Goal: Information Seeking & Learning: Learn about a topic

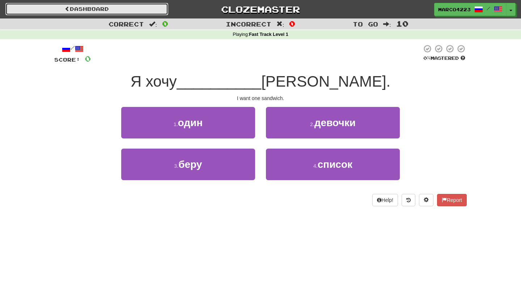
click at [141, 10] on link "Dashboard" at bounding box center [86, 9] width 163 height 12
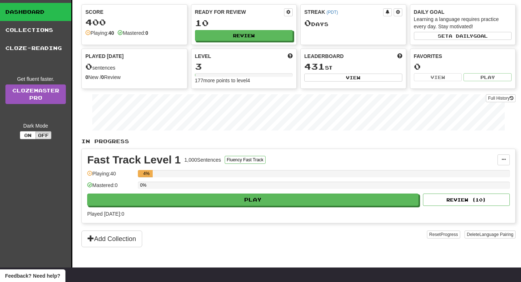
scroll to position [31, 0]
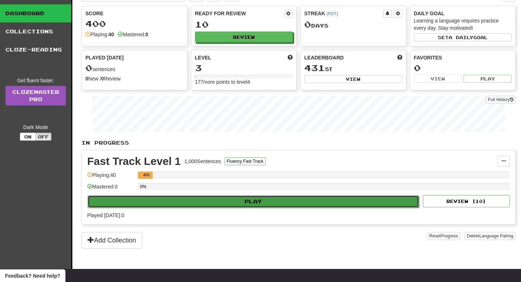
click at [309, 198] on button "Play" at bounding box center [254, 201] width 332 height 12
select select "**"
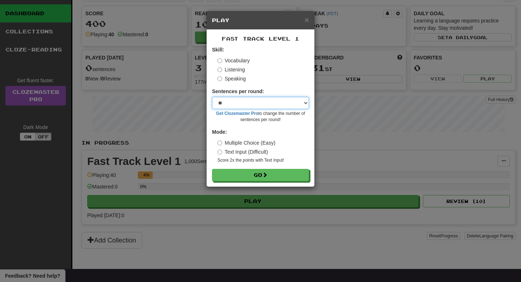
click at [302, 103] on select "* ** ** ** ** ** *** ********" at bounding box center [260, 103] width 97 height 12
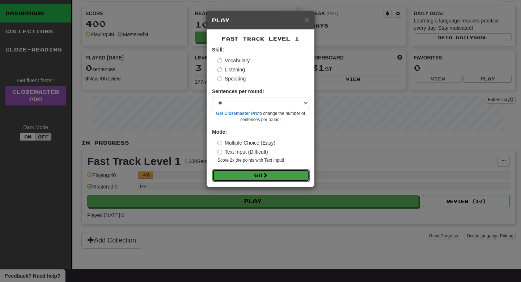
click at [239, 175] on button "Go" at bounding box center [261, 175] width 97 height 12
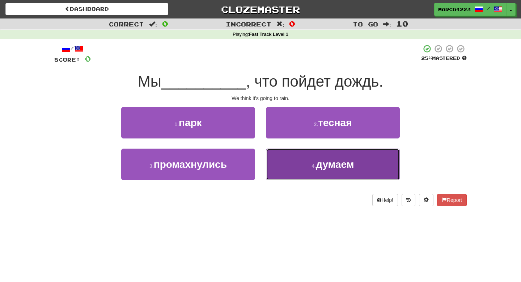
click at [306, 166] on button "4 . думаем" at bounding box center [333, 164] width 134 height 32
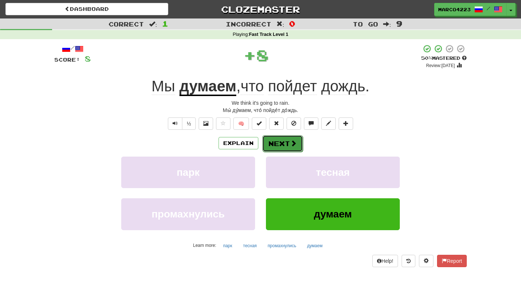
click at [290, 140] on span at bounding box center [293, 143] width 7 height 7
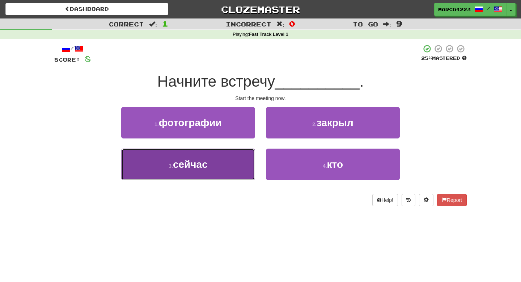
click at [211, 163] on button "3 . сейчас" at bounding box center [188, 164] width 134 height 32
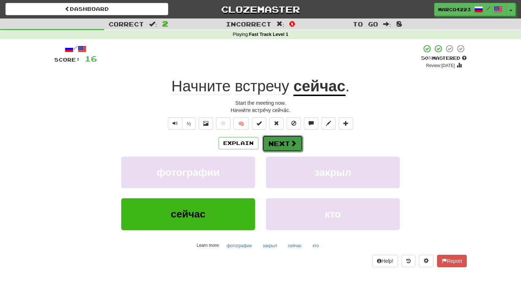
click at [288, 150] on button "Next" at bounding box center [283, 143] width 41 height 17
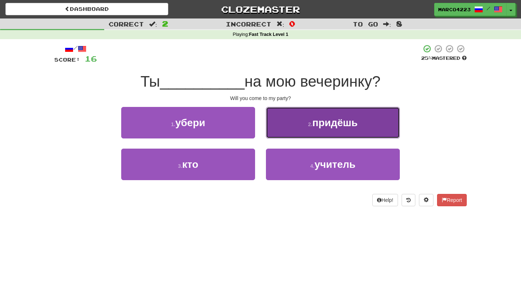
click at [349, 126] on span "придёшь" at bounding box center [334, 122] width 45 height 11
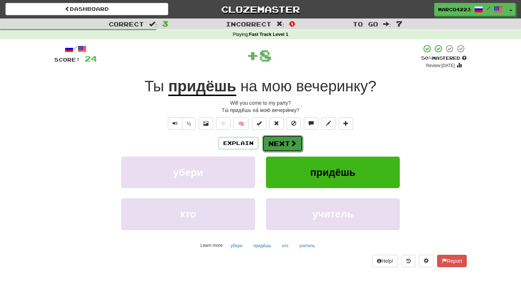
click at [288, 143] on button "Next" at bounding box center [283, 143] width 41 height 17
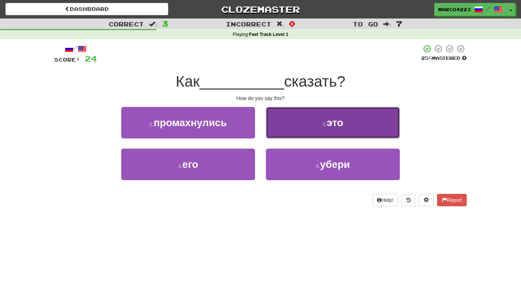
click at [306, 130] on button "2 . это" at bounding box center [333, 123] width 134 height 32
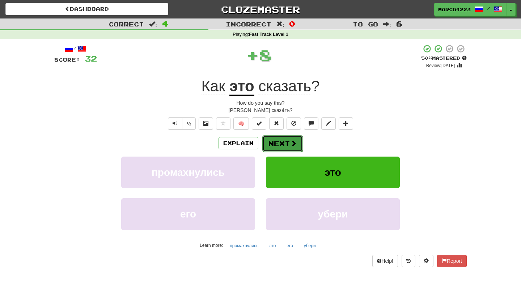
click at [293, 141] on span at bounding box center [293, 143] width 7 height 7
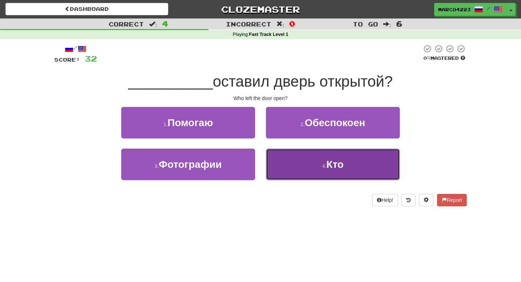
click at [290, 170] on button "4 . Кто" at bounding box center [333, 164] width 134 height 32
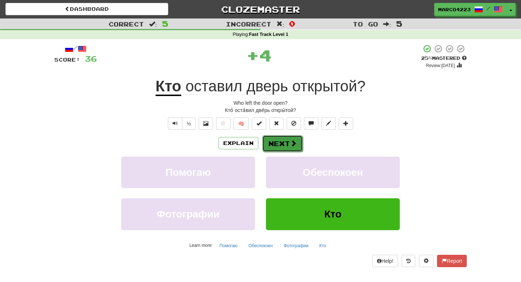
click at [287, 142] on button "Next" at bounding box center [283, 143] width 41 height 17
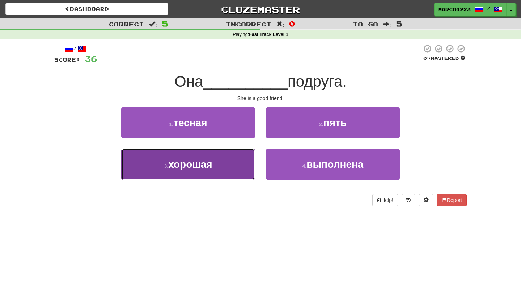
click at [213, 171] on button "3 . хорошая" at bounding box center [188, 164] width 134 height 32
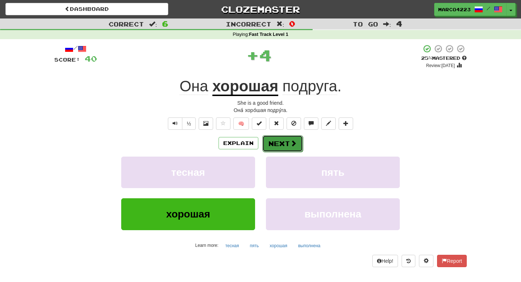
click at [273, 142] on button "Next" at bounding box center [283, 143] width 41 height 17
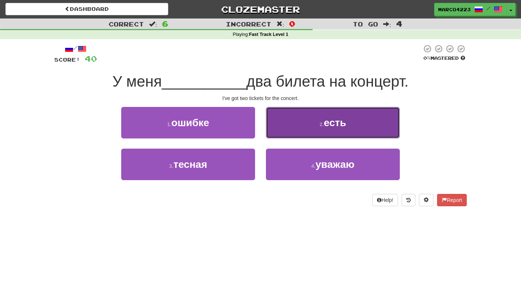
click at [328, 130] on button "2 . есть" at bounding box center [333, 123] width 134 height 32
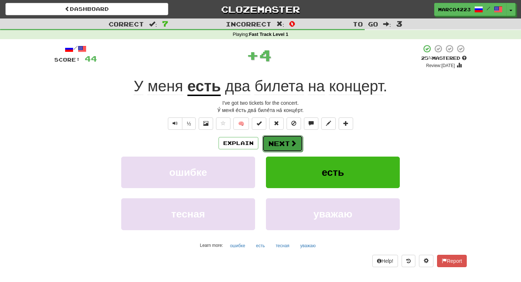
click at [287, 143] on button "Next" at bounding box center [283, 143] width 41 height 17
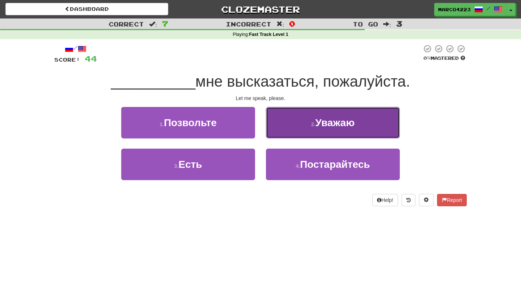
click at [306, 129] on button "2 . Уважаю" at bounding box center [333, 123] width 134 height 32
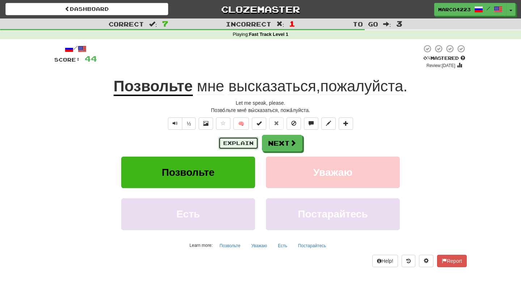
click at [233, 147] on button "Explain" at bounding box center [239, 143] width 40 height 12
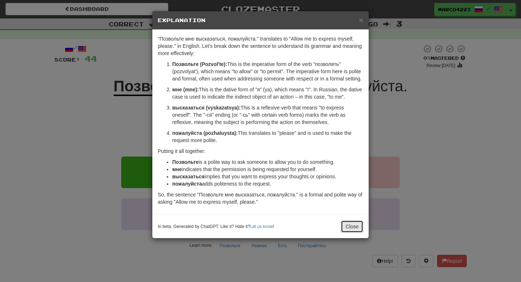
click at [352, 231] on button "Close" at bounding box center [352, 226] width 22 height 12
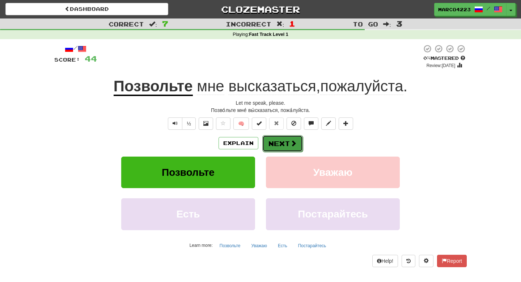
click at [284, 142] on button "Next" at bounding box center [283, 143] width 41 height 17
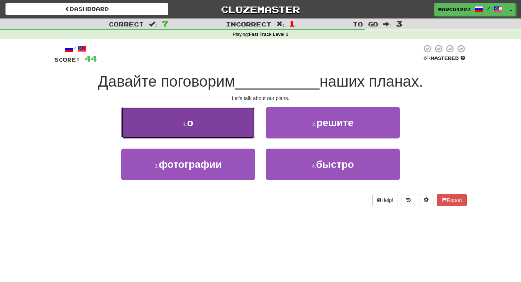
click at [216, 127] on button "1 . о" at bounding box center [188, 123] width 134 height 32
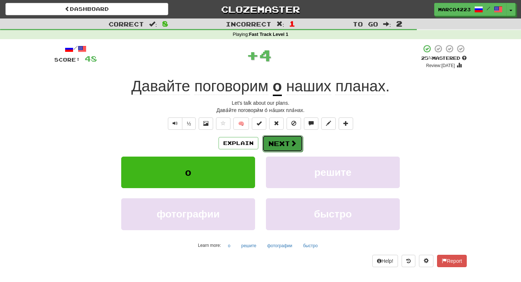
click at [266, 142] on button "Next" at bounding box center [283, 143] width 41 height 17
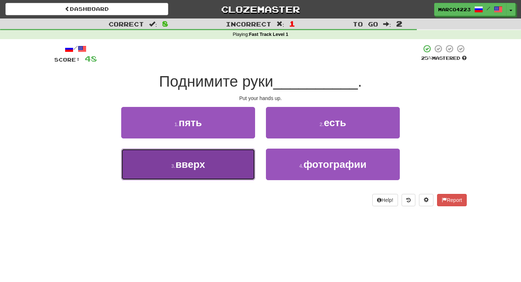
click at [222, 161] on button "3 . вверх" at bounding box center [188, 164] width 134 height 32
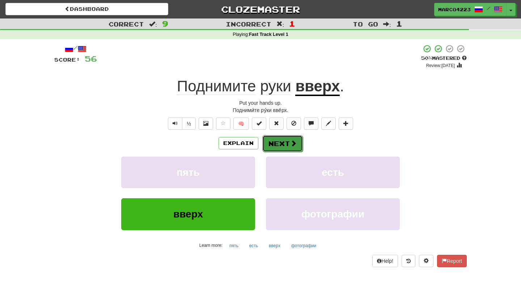
click at [282, 146] on button "Next" at bounding box center [283, 143] width 41 height 17
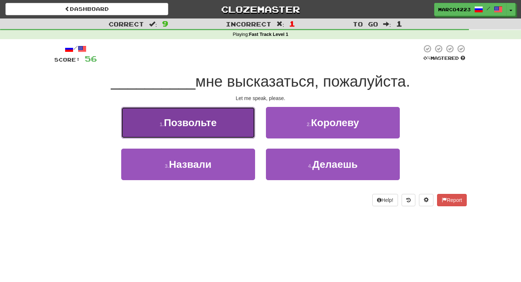
click at [234, 127] on button "1 . Позвольте" at bounding box center [188, 123] width 134 height 32
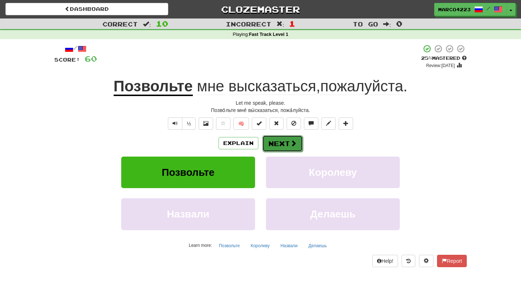
click at [295, 145] on span at bounding box center [293, 143] width 7 height 7
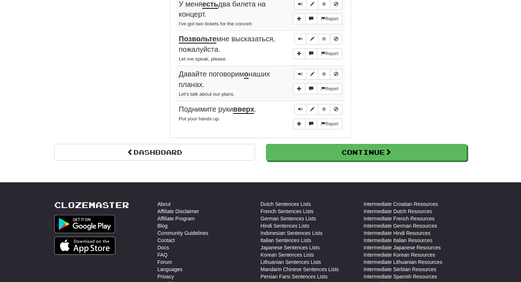
scroll to position [626, 0]
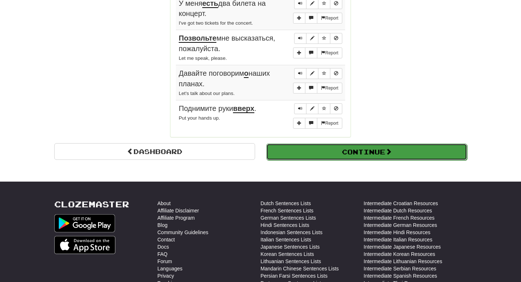
click at [336, 153] on button "Continue" at bounding box center [367, 151] width 201 height 17
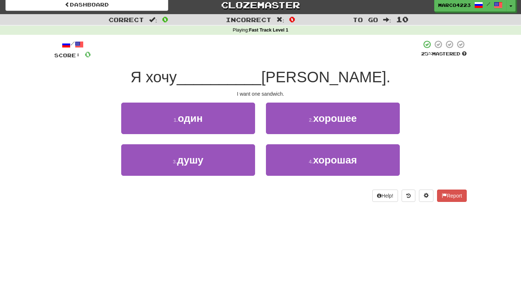
scroll to position [0, 0]
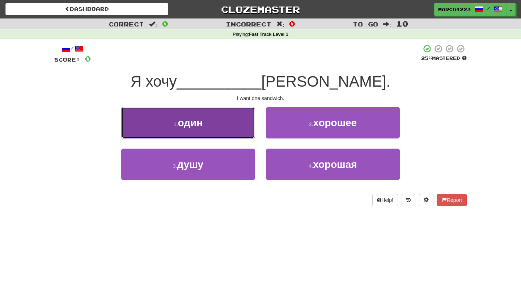
click at [234, 123] on button "1 . один" at bounding box center [188, 123] width 134 height 32
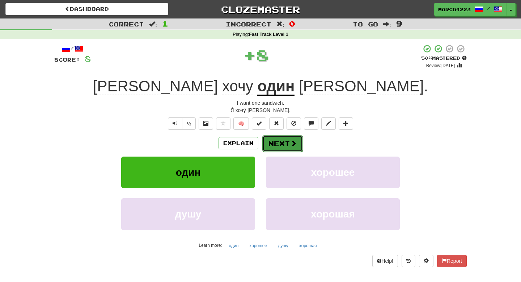
click at [277, 144] on button "Next" at bounding box center [283, 143] width 41 height 17
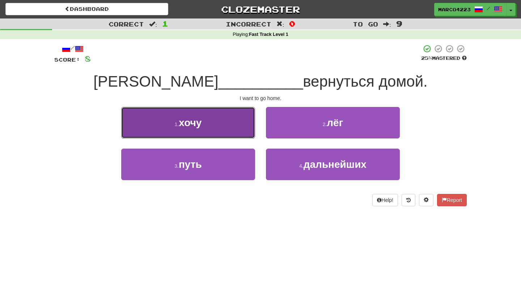
click at [210, 125] on button "1 . хочу" at bounding box center [188, 123] width 134 height 32
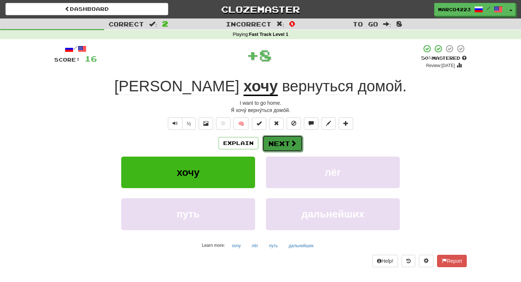
click at [272, 145] on button "Next" at bounding box center [283, 143] width 41 height 17
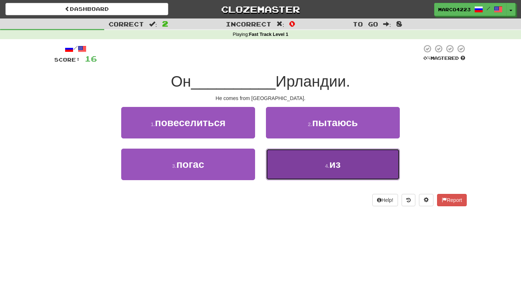
click at [285, 172] on button "4 . из" at bounding box center [333, 164] width 134 height 32
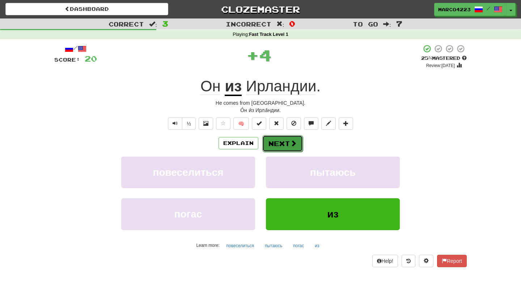
click at [282, 139] on button "Next" at bounding box center [283, 143] width 41 height 17
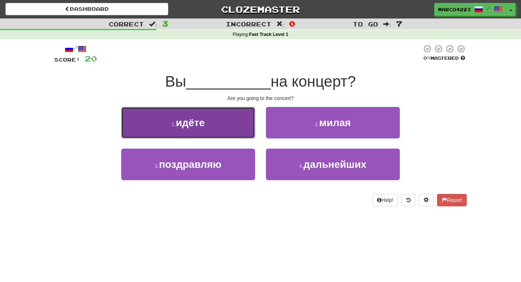
click at [235, 120] on button "1 . идёте" at bounding box center [188, 123] width 134 height 32
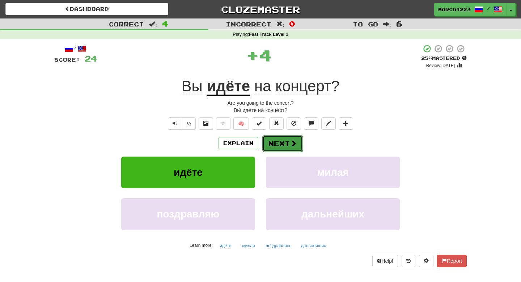
click at [280, 150] on button "Next" at bounding box center [283, 143] width 41 height 17
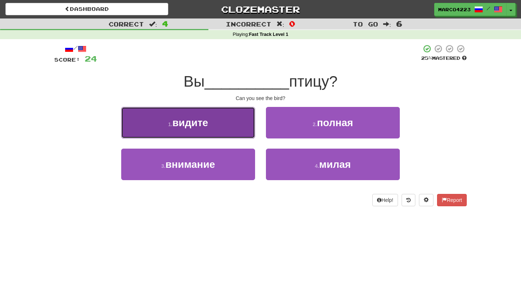
click at [224, 117] on button "1 . видите" at bounding box center [188, 123] width 134 height 32
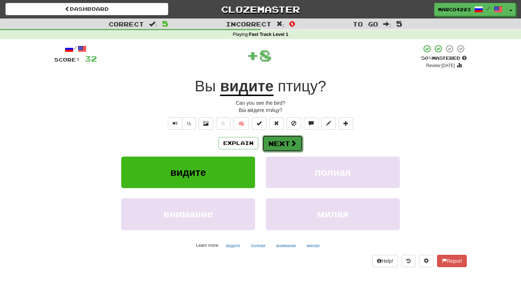
click at [282, 146] on button "Next" at bounding box center [283, 143] width 41 height 17
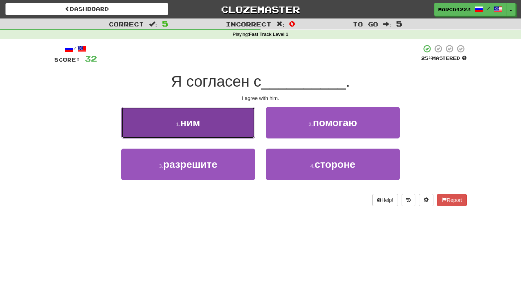
click at [252, 114] on button "1 . ним" at bounding box center [188, 123] width 134 height 32
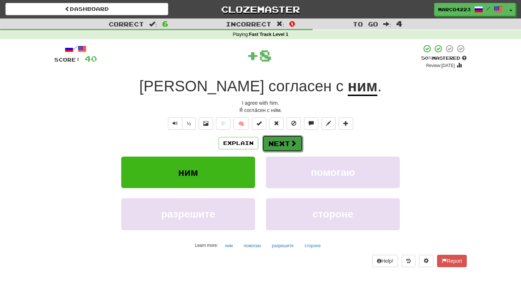
click at [278, 142] on button "Next" at bounding box center [283, 143] width 41 height 17
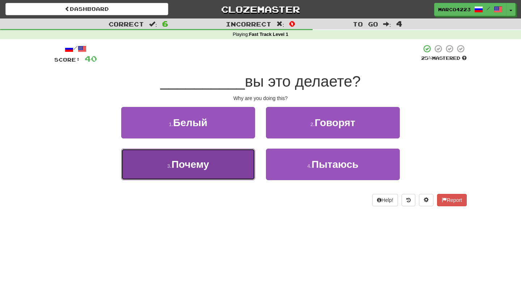
click at [228, 161] on button "3 . Почему" at bounding box center [188, 164] width 134 height 32
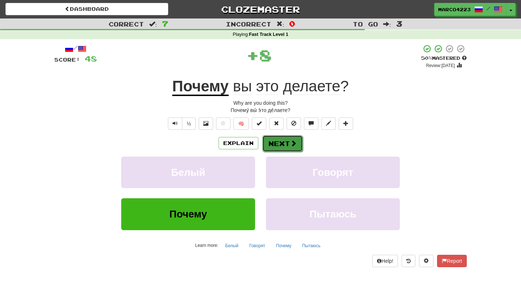
click at [271, 148] on button "Next" at bounding box center [283, 143] width 41 height 17
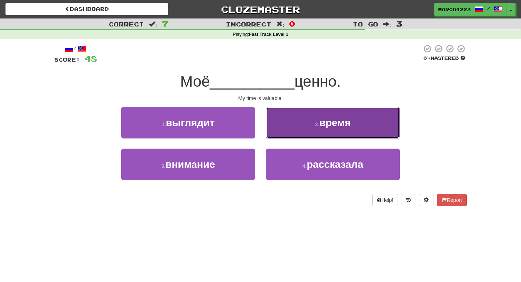
click at [324, 125] on span "время" at bounding box center [336, 122] width 32 height 11
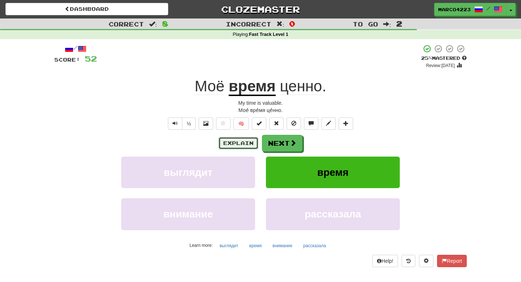
click at [244, 141] on button "Explain" at bounding box center [239, 143] width 40 height 12
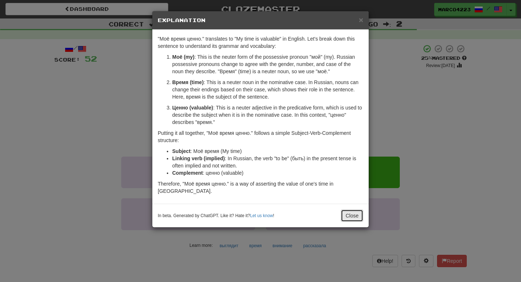
click at [343, 210] on button "Close" at bounding box center [352, 215] width 22 height 12
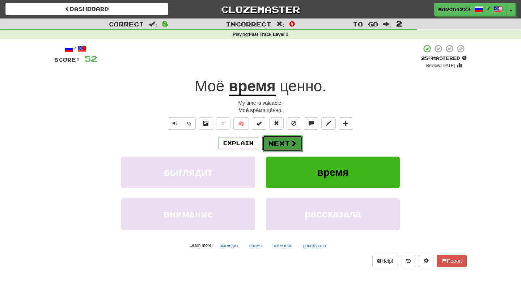
click at [277, 144] on button "Next" at bounding box center [283, 143] width 41 height 17
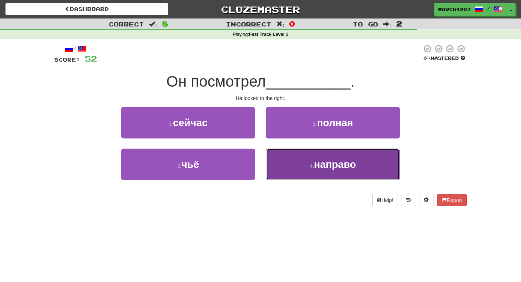
click at [311, 164] on small "4 ." at bounding box center [312, 166] width 4 height 6
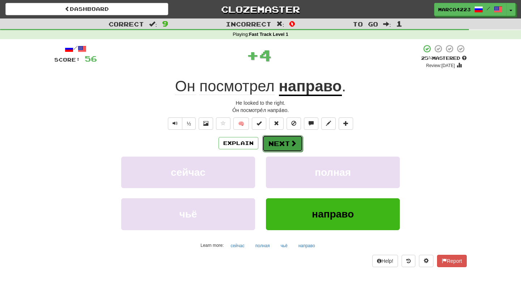
click at [289, 147] on button "Next" at bounding box center [283, 143] width 41 height 17
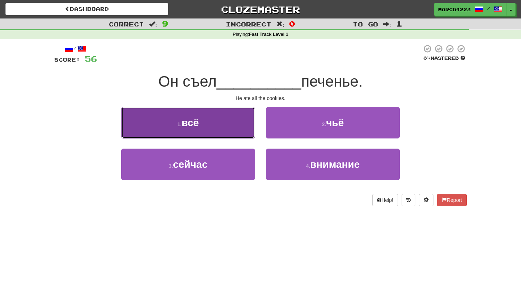
click at [238, 121] on button "1 . всё" at bounding box center [188, 123] width 134 height 32
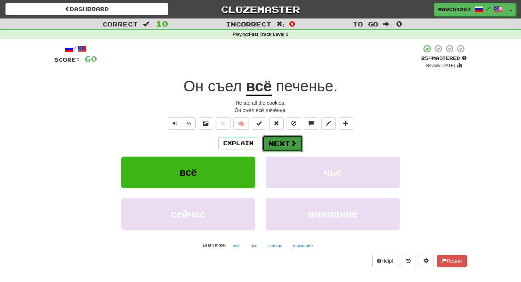
click at [287, 147] on button "Next" at bounding box center [283, 143] width 41 height 17
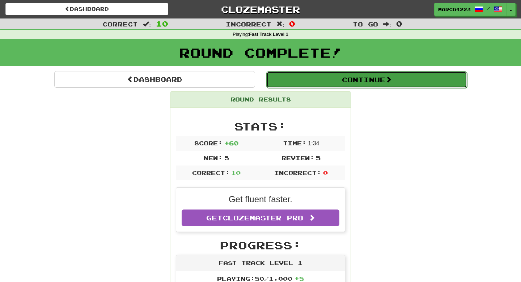
click at [370, 84] on button "Continue" at bounding box center [367, 79] width 201 height 17
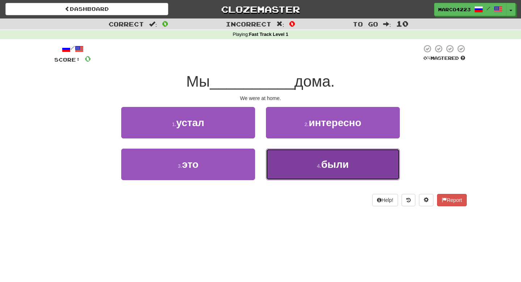
click at [299, 164] on button "4 . были" at bounding box center [333, 164] width 134 height 32
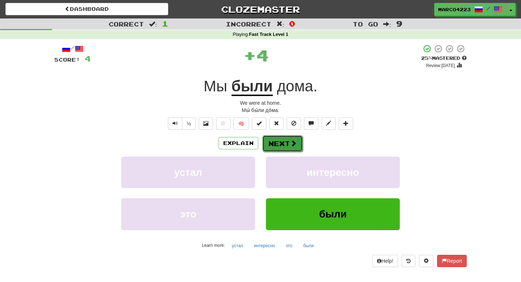
click at [278, 143] on button "Next" at bounding box center [283, 143] width 41 height 17
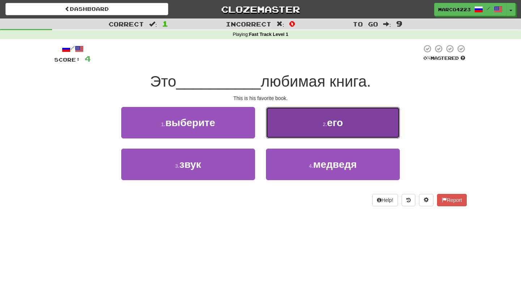
click at [278, 128] on button "2 . его" at bounding box center [333, 123] width 134 height 32
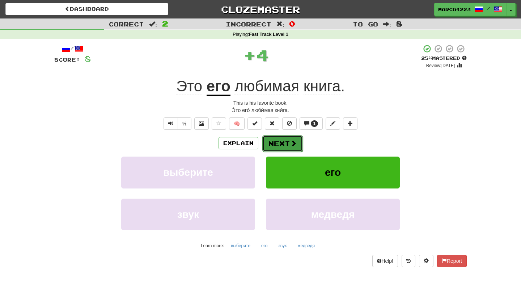
click at [289, 142] on button "Next" at bounding box center [283, 143] width 41 height 17
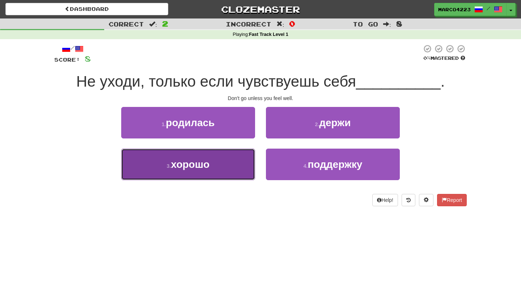
click at [226, 158] on button "3 . хорошо" at bounding box center [188, 164] width 134 height 32
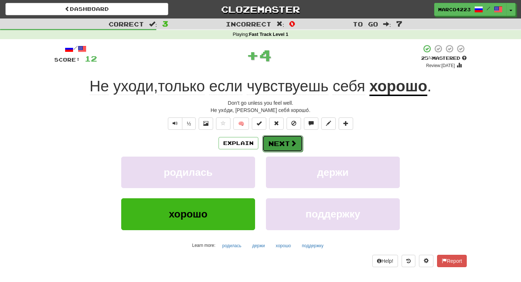
click at [281, 145] on button "Next" at bounding box center [283, 143] width 41 height 17
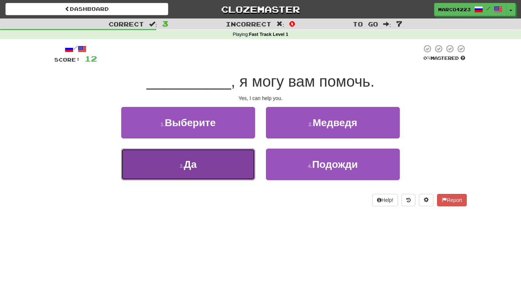
click at [222, 162] on button "3 . Да" at bounding box center [188, 164] width 134 height 32
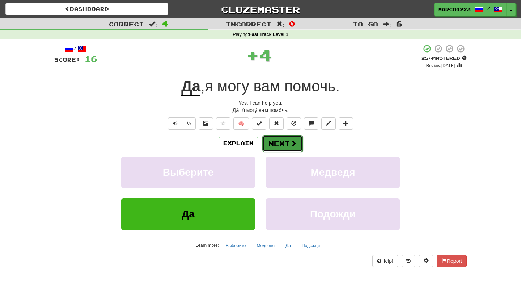
click at [271, 136] on button "Next" at bounding box center [283, 143] width 41 height 17
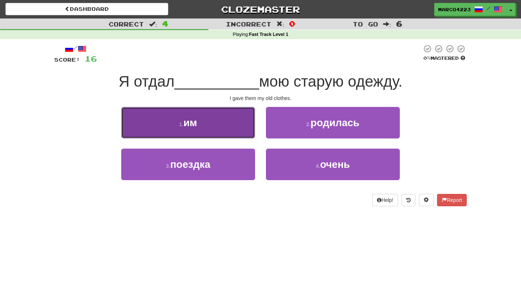
click at [231, 122] on button "1 . им" at bounding box center [188, 123] width 134 height 32
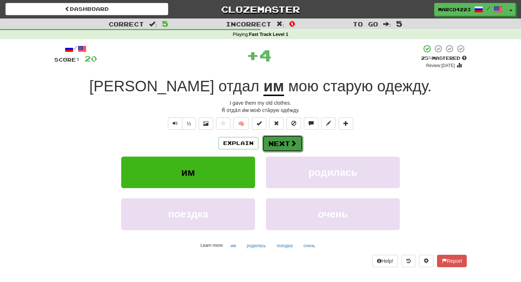
click at [281, 148] on button "Next" at bounding box center [283, 143] width 41 height 17
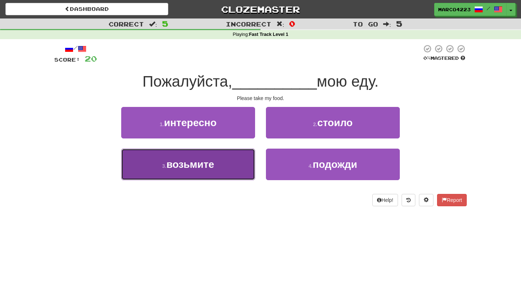
click at [230, 164] on button "3 . возьмите" at bounding box center [188, 164] width 134 height 32
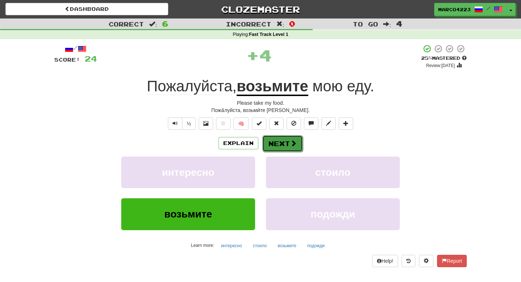
click at [270, 146] on button "Next" at bounding box center [283, 143] width 41 height 17
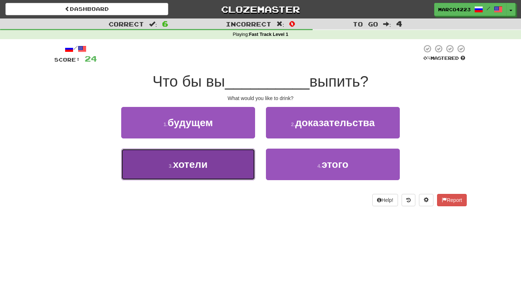
click at [226, 173] on button "3 . хотели" at bounding box center [188, 164] width 134 height 32
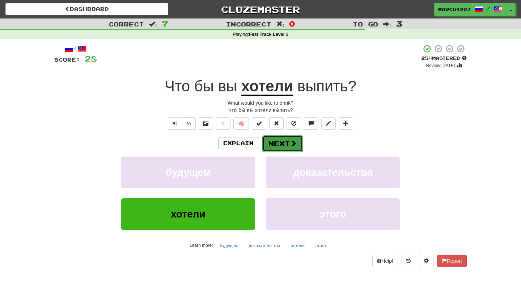
click at [280, 142] on button "Next" at bounding box center [283, 143] width 41 height 17
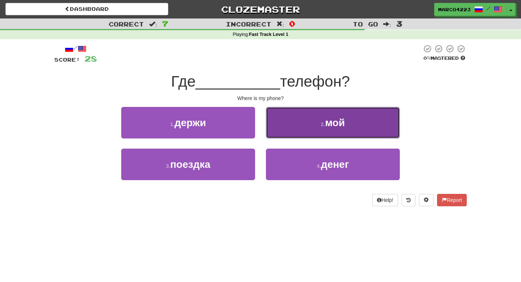
click at [288, 127] on button "2 . мой" at bounding box center [333, 123] width 134 height 32
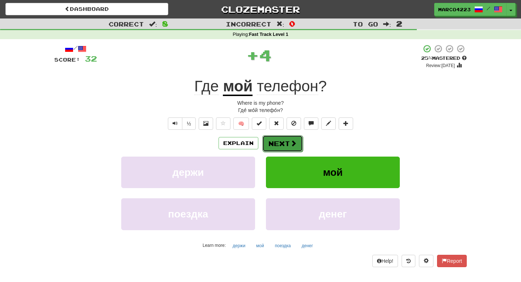
click at [290, 142] on span at bounding box center [293, 143] width 7 height 7
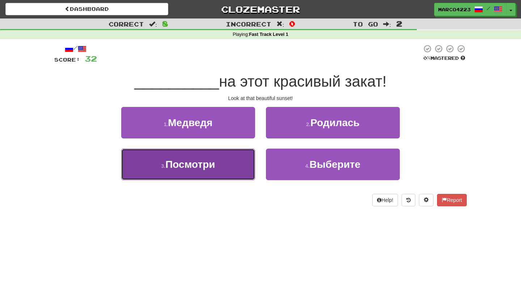
click at [230, 160] on button "3 . Посмотри" at bounding box center [188, 164] width 134 height 32
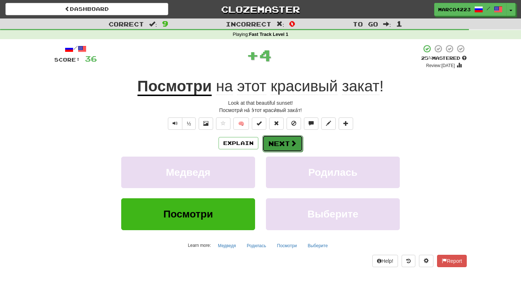
click at [270, 143] on button "Next" at bounding box center [283, 143] width 41 height 17
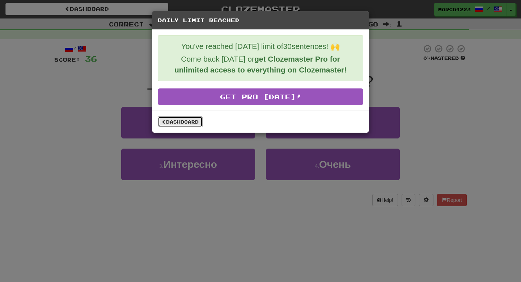
click at [202, 120] on link "Dashboard" at bounding box center [180, 121] width 45 height 11
